Goal: Task Accomplishment & Management: Manage account settings

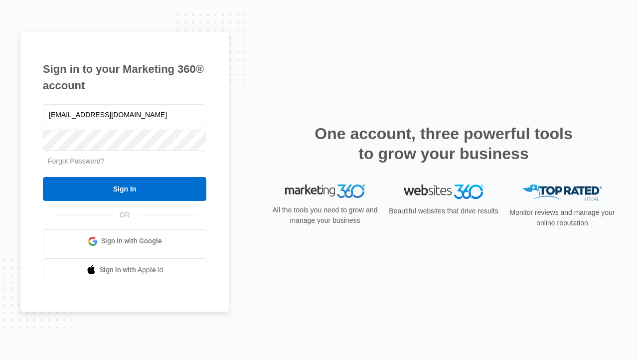
type input "[EMAIL_ADDRESS][DOMAIN_NAME]"
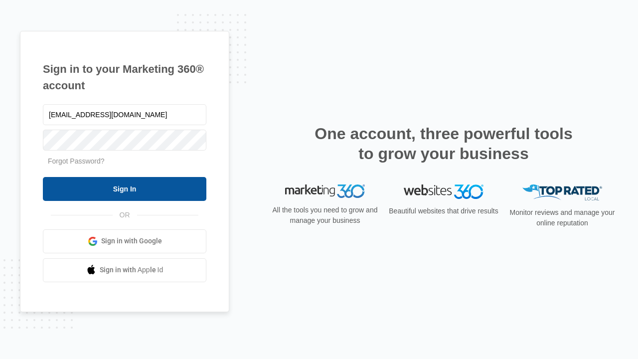
click at [125, 188] on input "Sign In" at bounding box center [124, 189] width 163 height 24
